Goal: Transaction & Acquisition: Purchase product/service

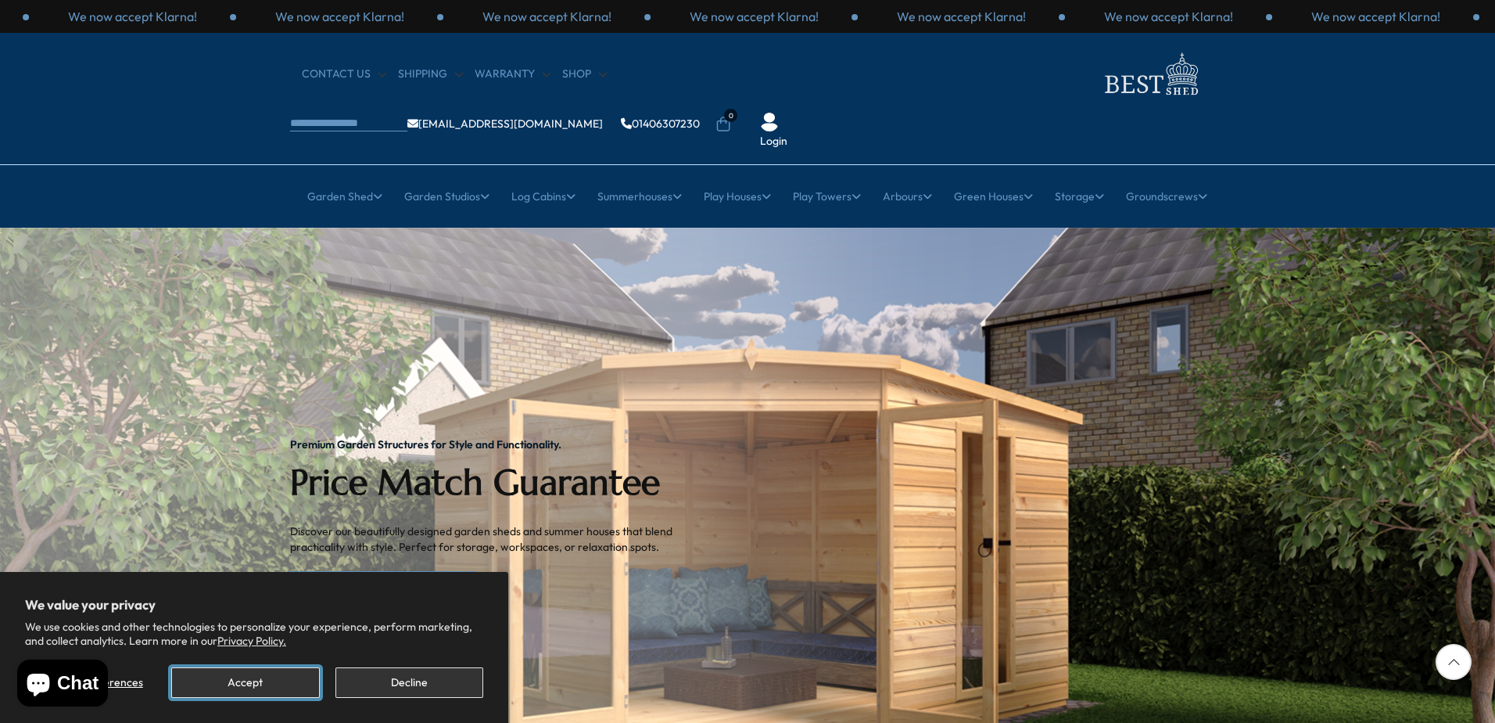
click at [275, 679] on button "Accept" at bounding box center [245, 682] width 148 height 31
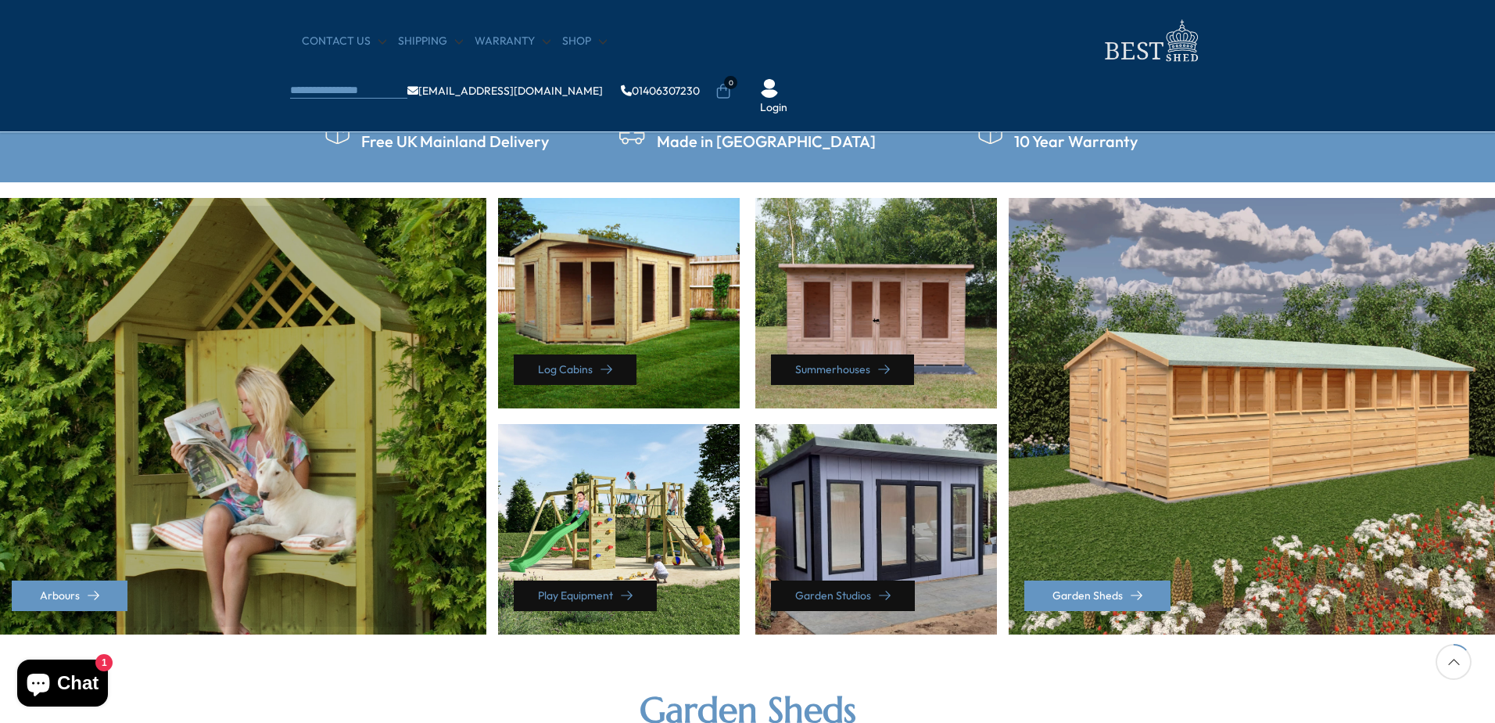
scroll to position [626, 0]
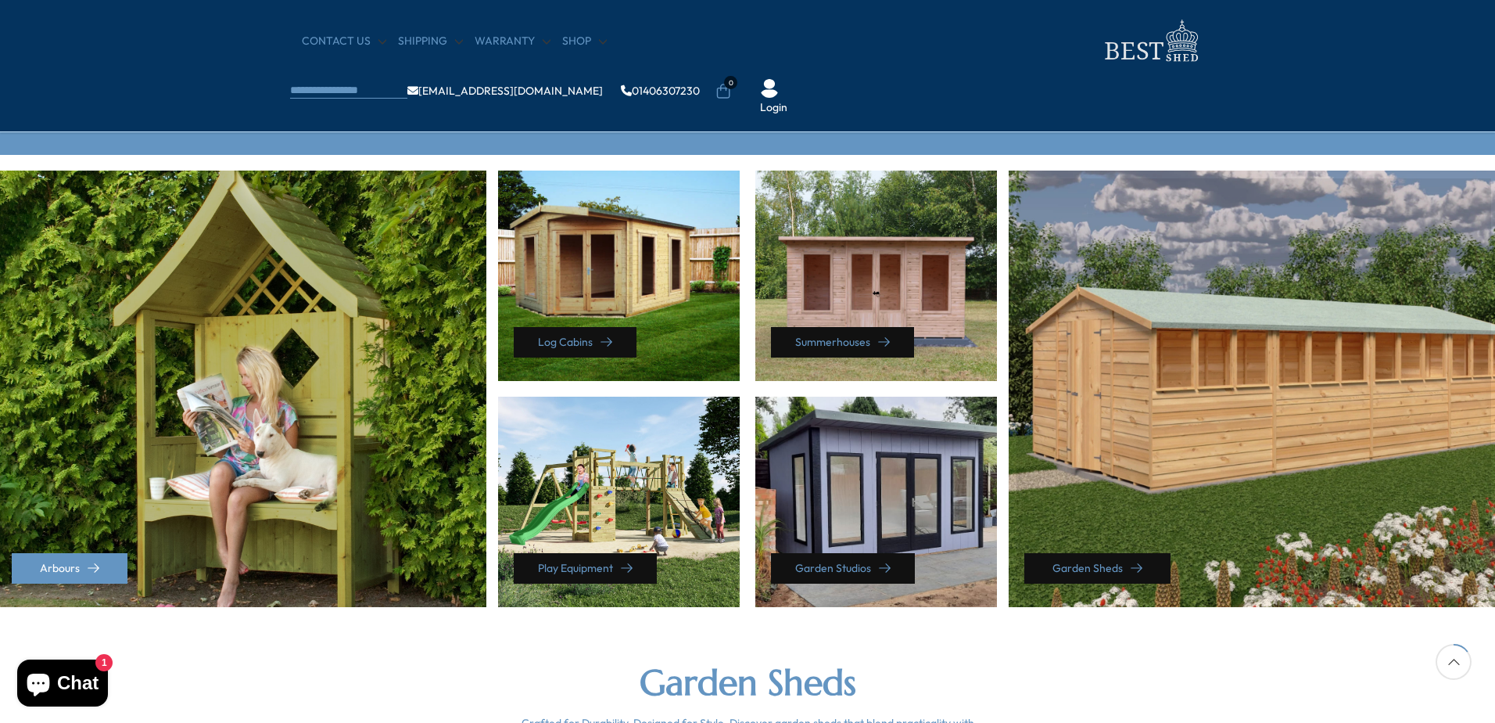
click at [1115, 571] on link "Garden Sheds" at bounding box center [1098, 568] width 146 height 31
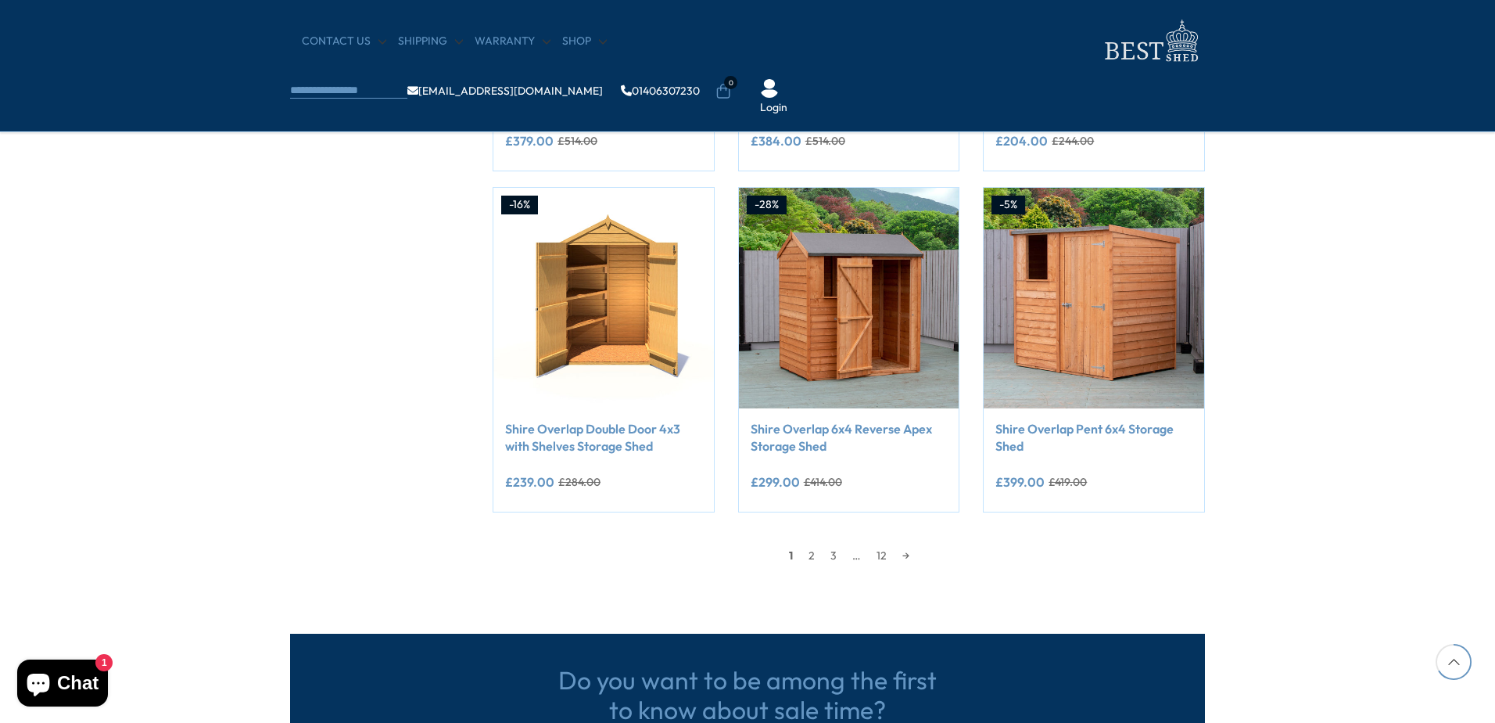
scroll to position [1251, 0]
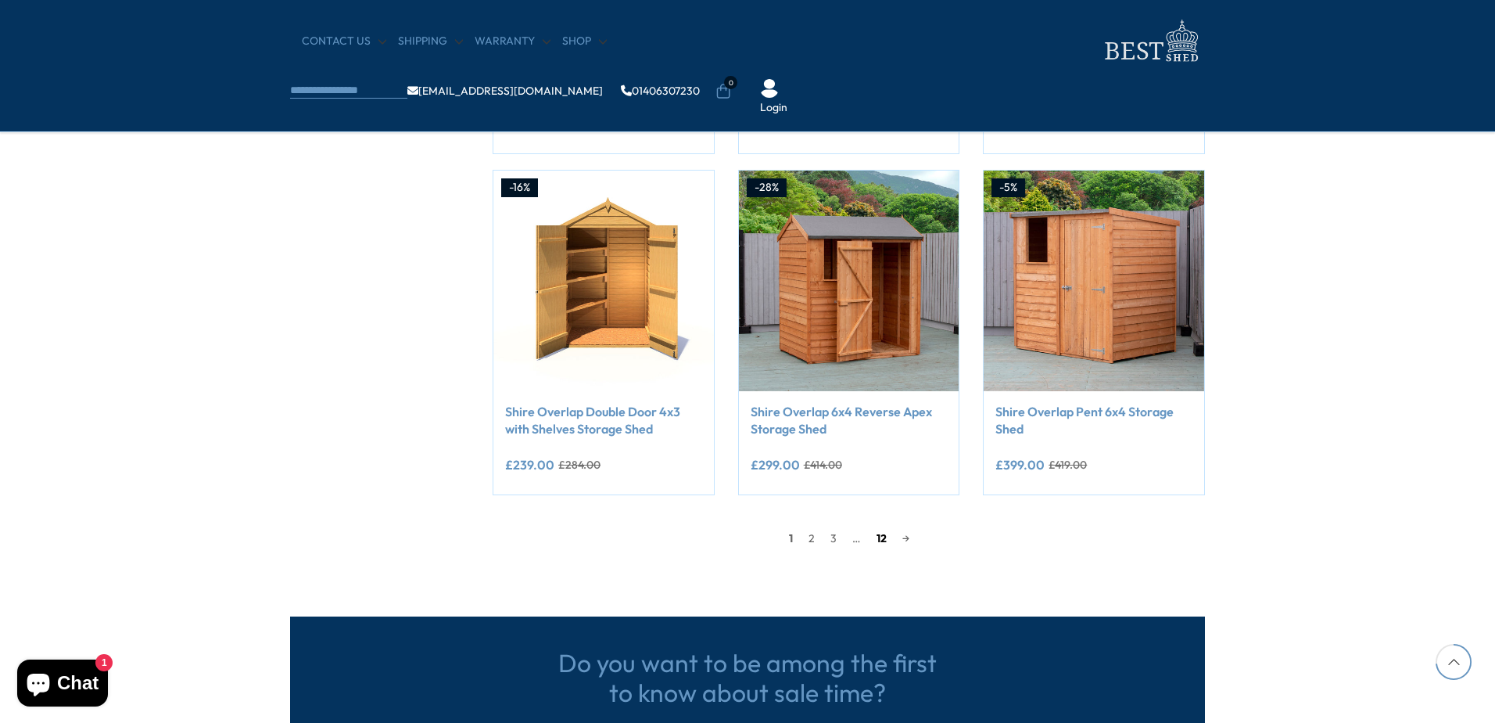
click at [874, 538] on link "12" at bounding box center [882, 537] width 26 height 23
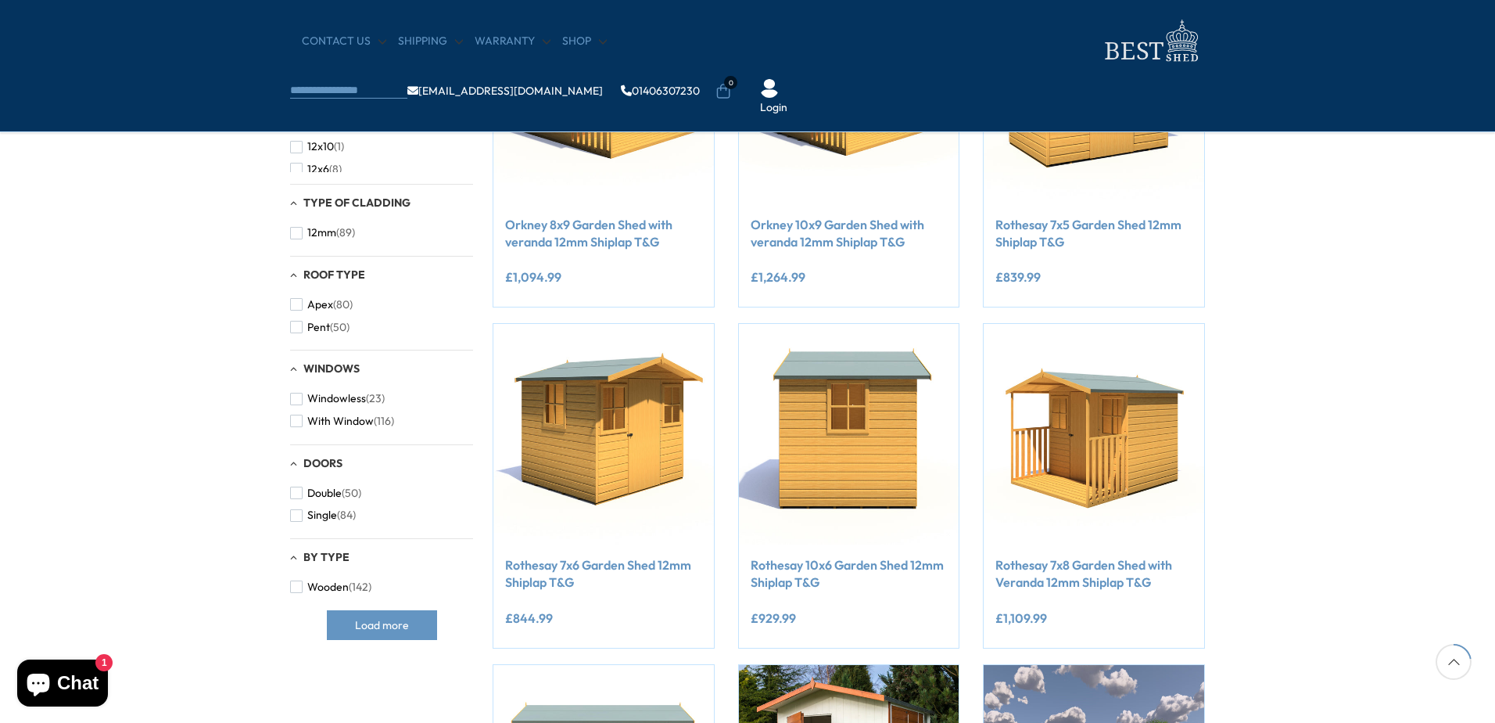
scroll to position [228, 0]
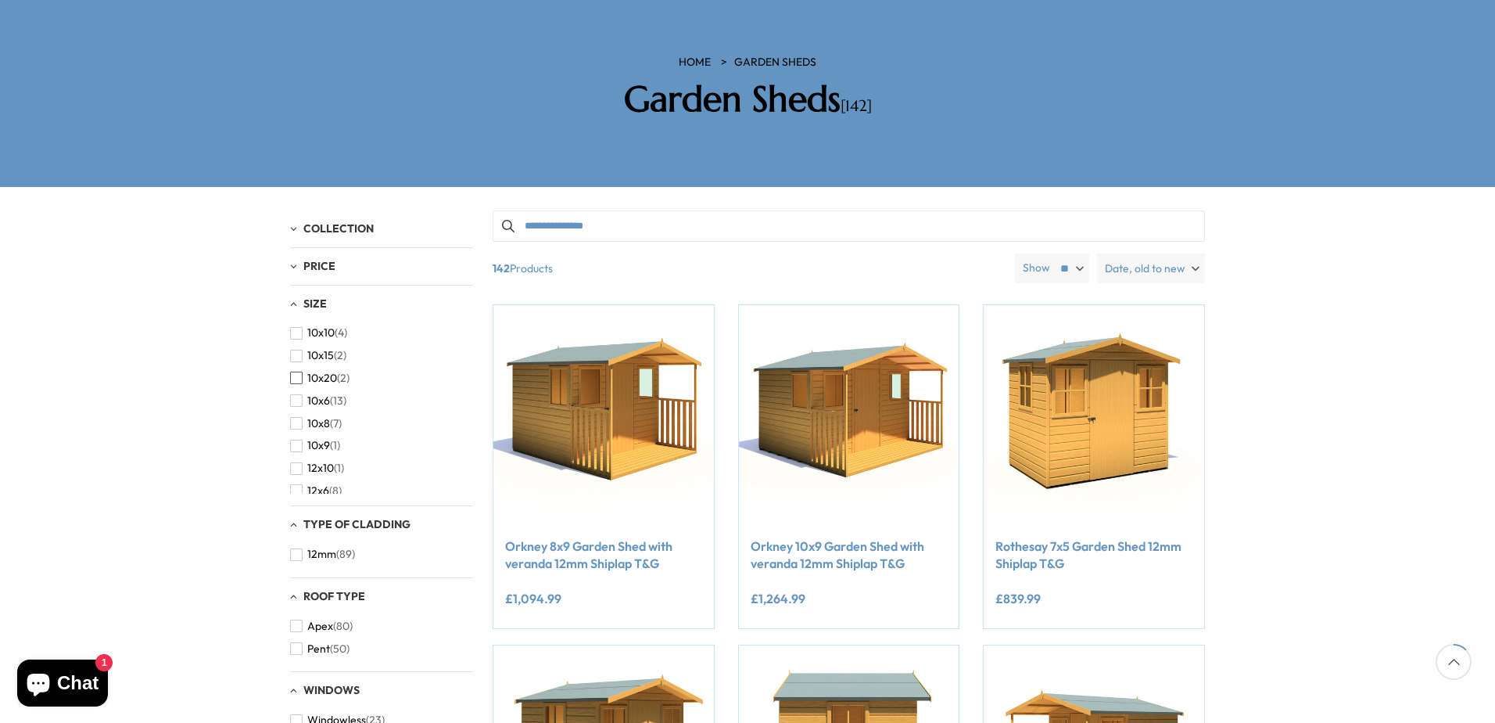
click at [293, 372] on span "button" at bounding box center [296, 378] width 13 height 13
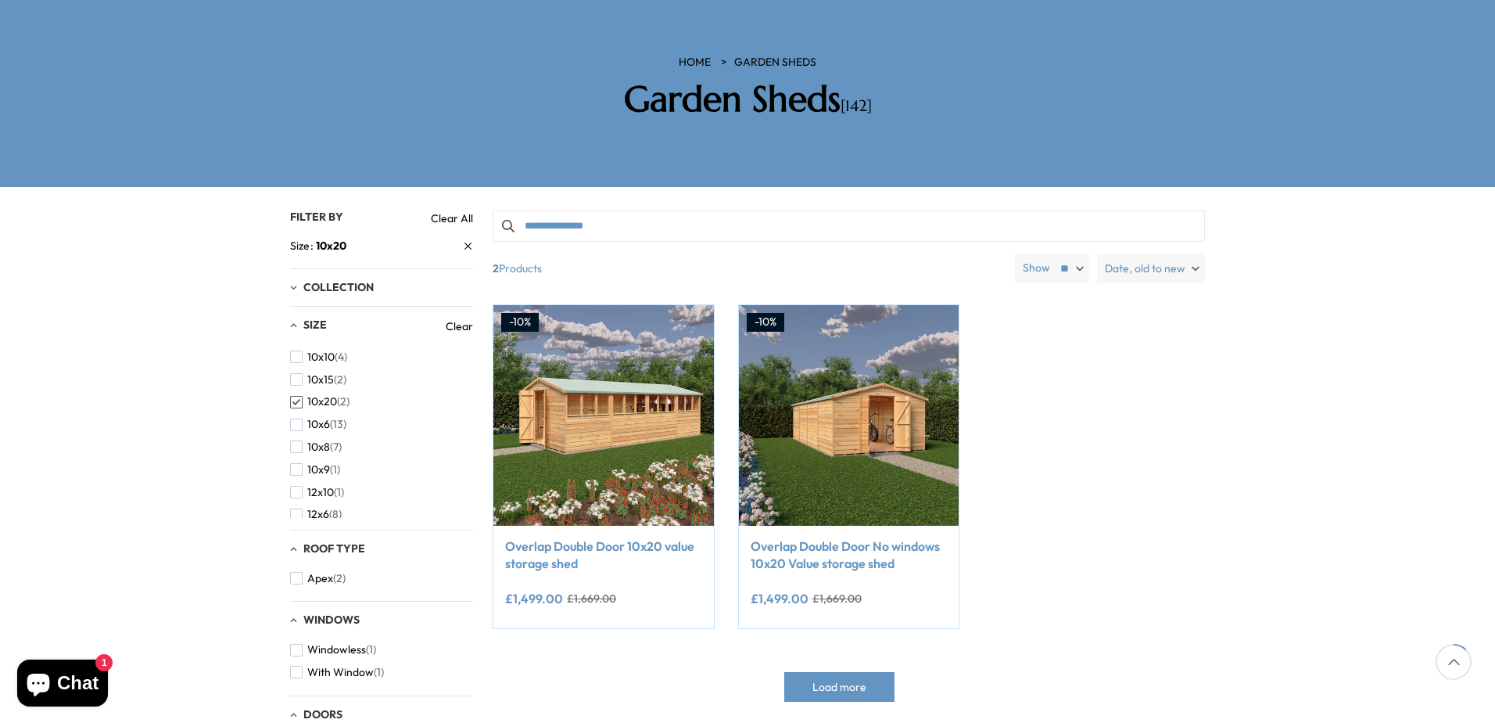
click at [297, 396] on span "button" at bounding box center [296, 402] width 13 height 13
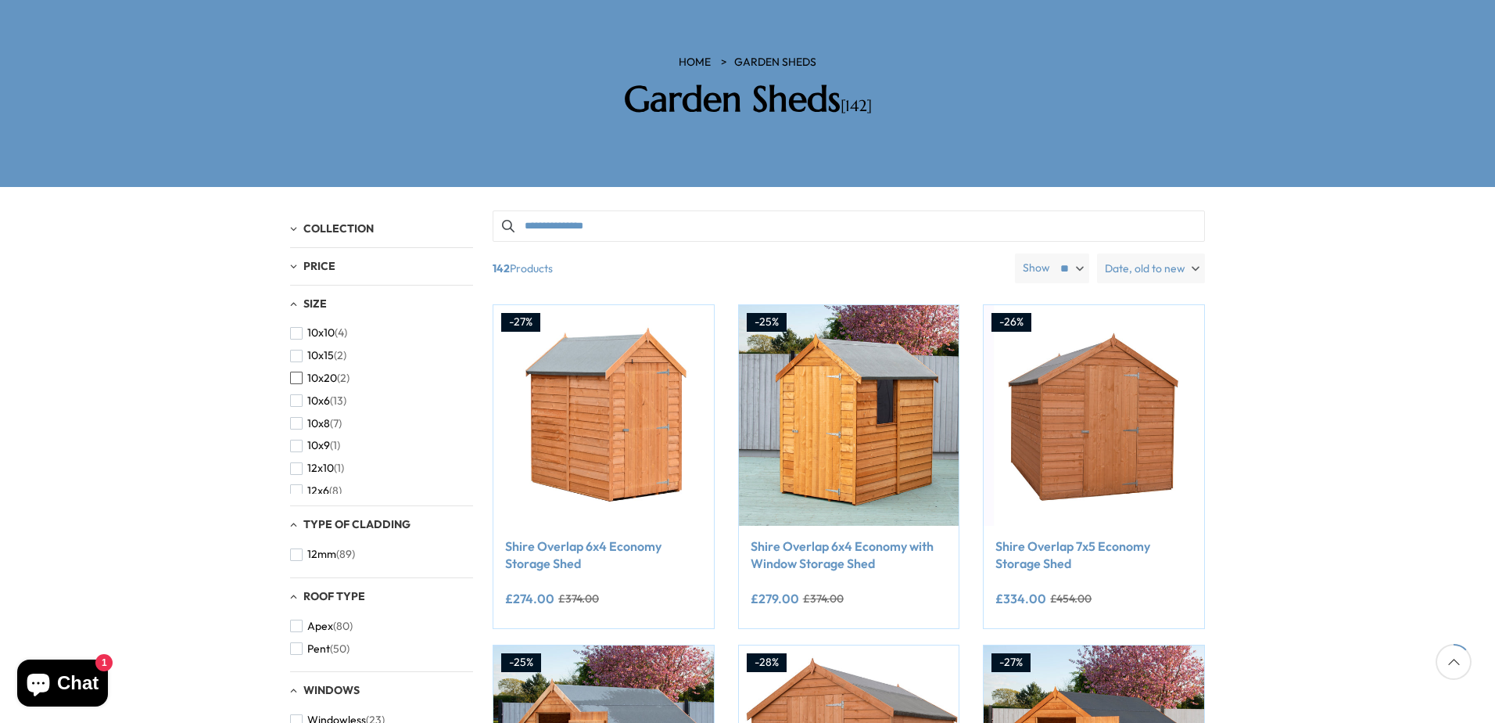
click at [298, 372] on span "button" at bounding box center [296, 378] width 13 height 13
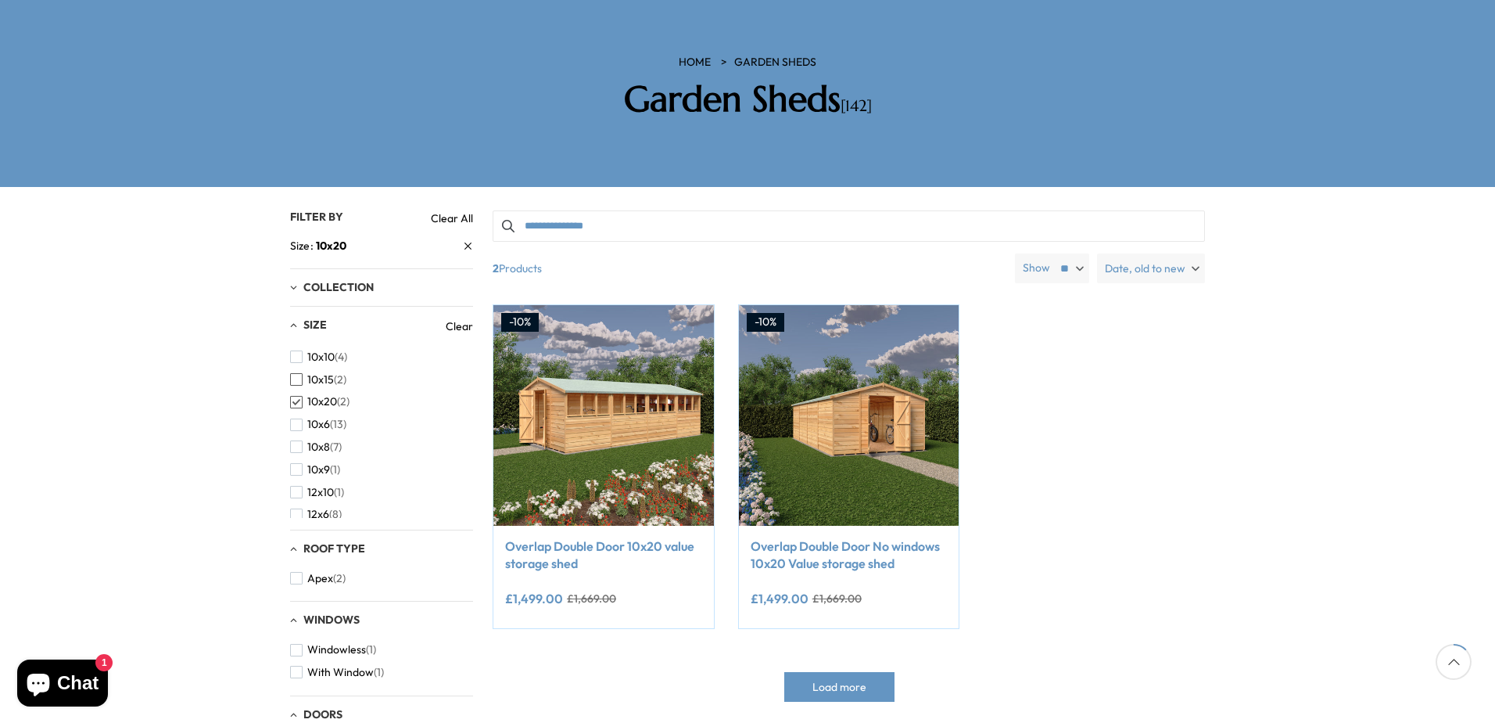
click at [298, 373] on span "button" at bounding box center [296, 379] width 13 height 13
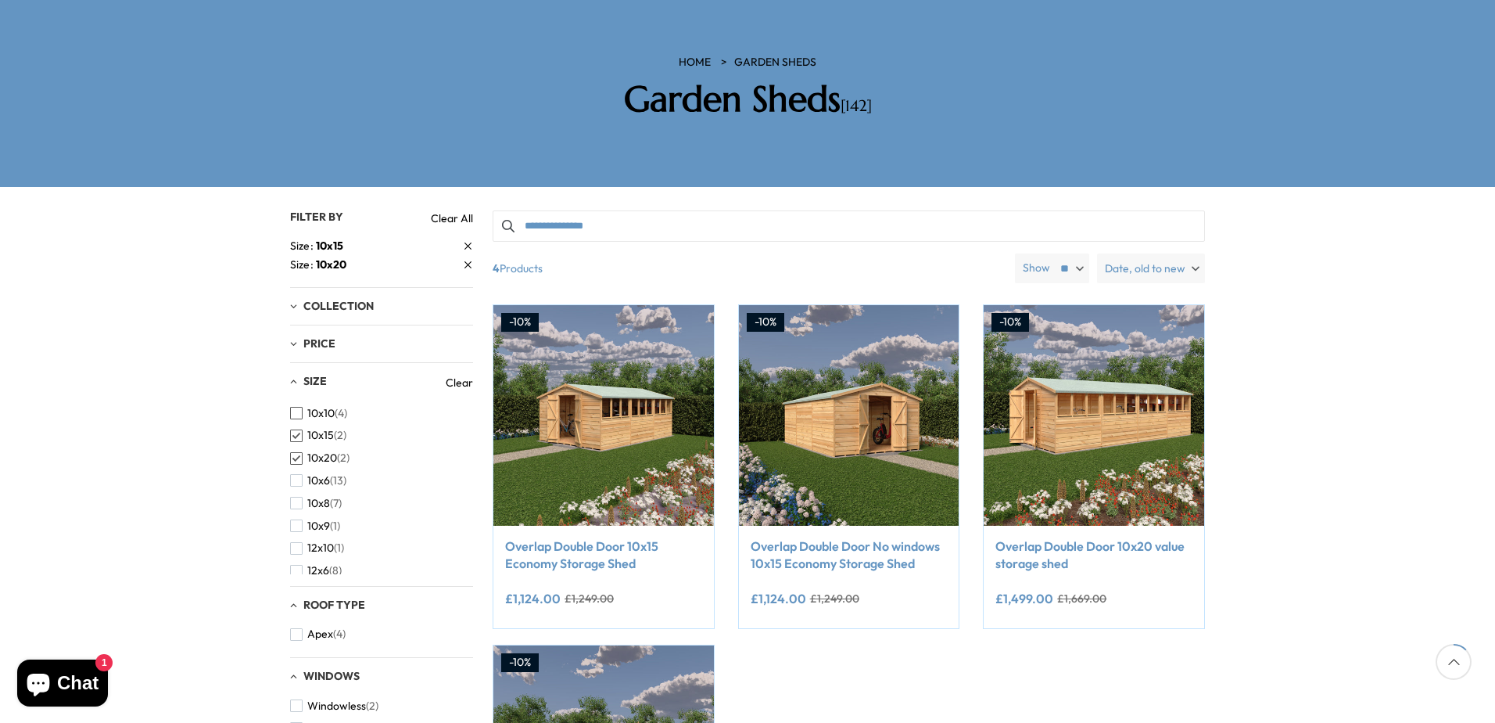
click at [293, 407] on span "button" at bounding box center [296, 413] width 13 height 13
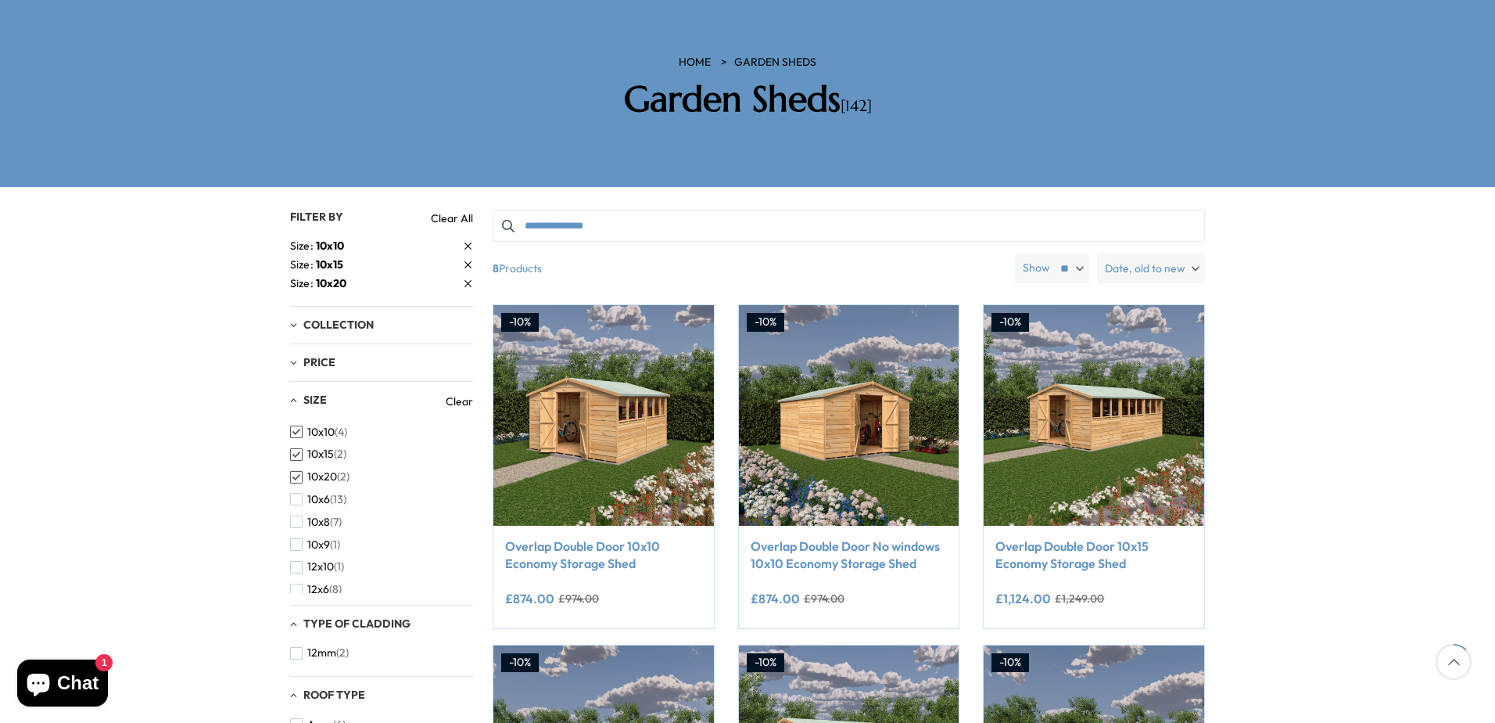
click at [298, 443] on button "10x15 (2)" at bounding box center [318, 454] width 56 height 23
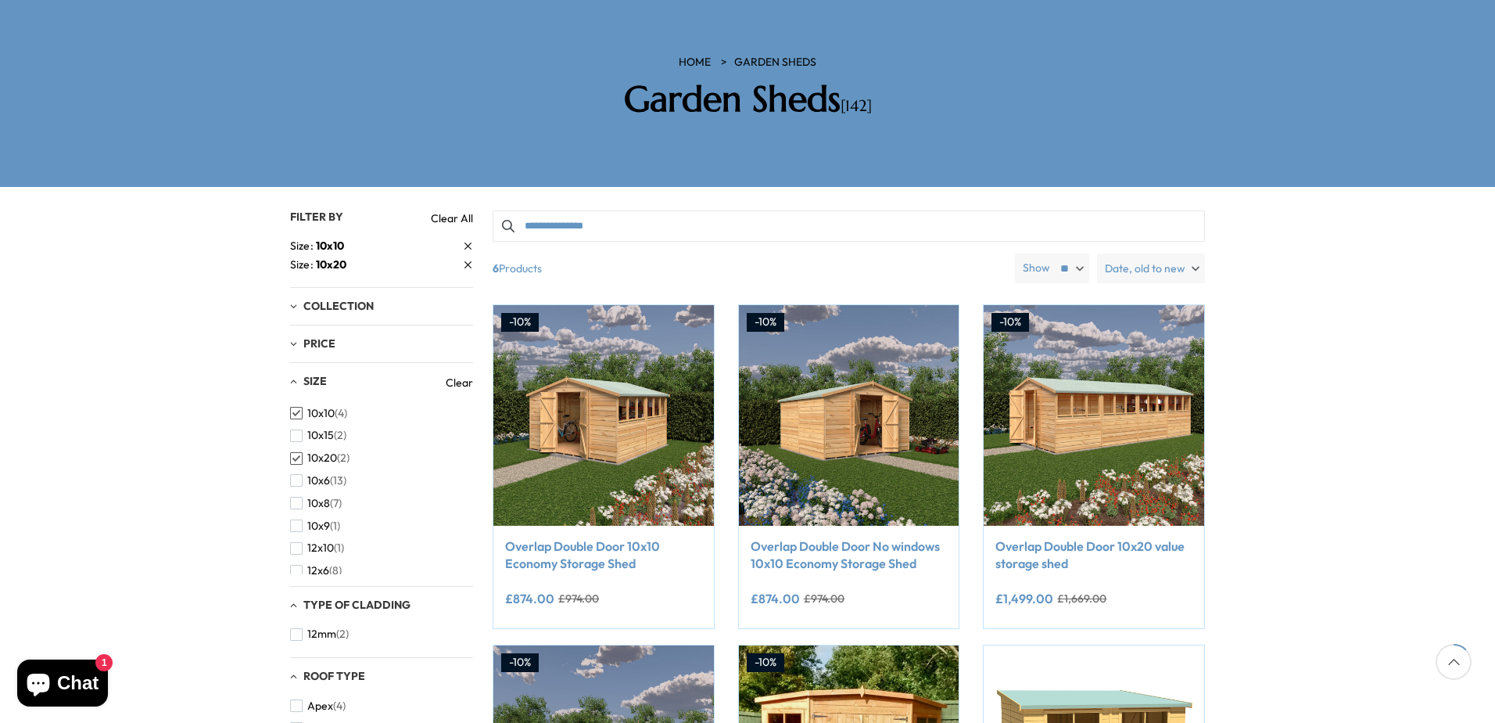
click at [294, 447] on button "10x20 (2)" at bounding box center [319, 458] width 59 height 23
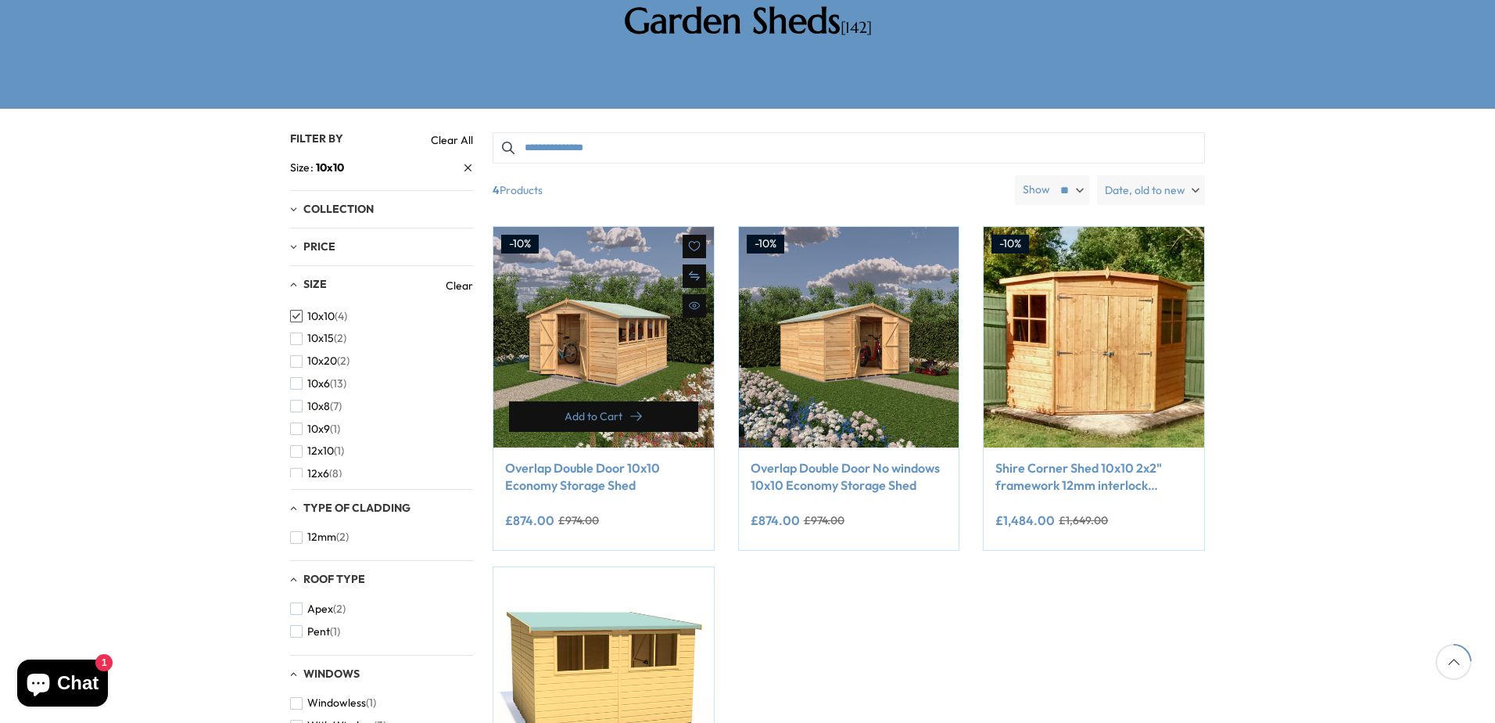
scroll to position [228, 0]
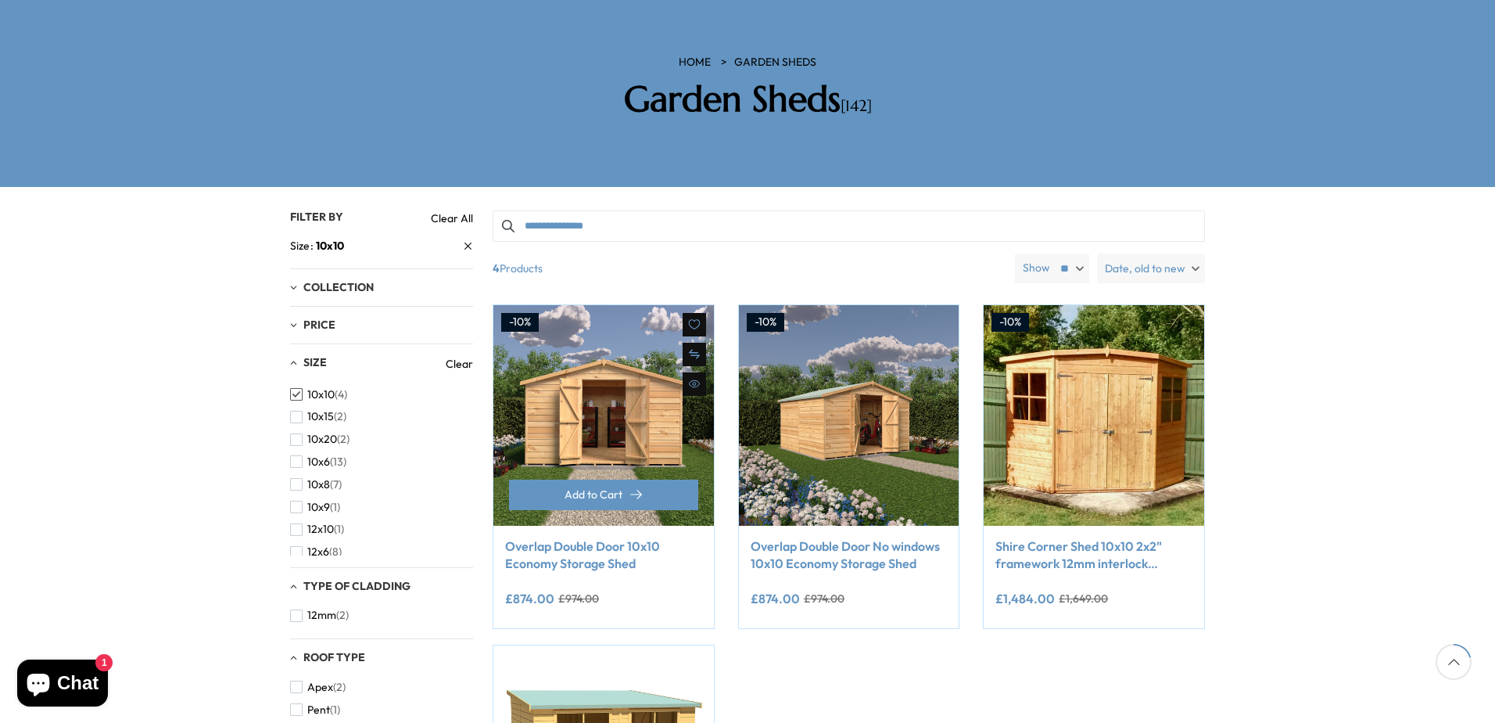
click at [597, 392] on img at bounding box center [604, 415] width 221 height 221
